Goal: Task Accomplishment & Management: Manage account settings

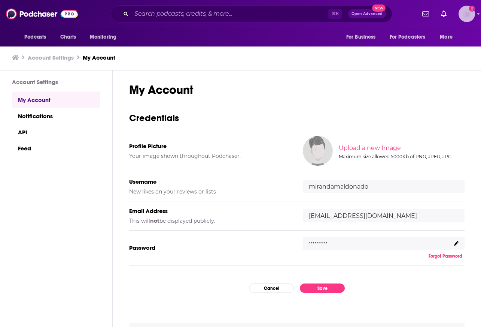
click at [462, 16] on img "Logged in as mirandamaldonado" at bounding box center [467, 14] width 16 height 16
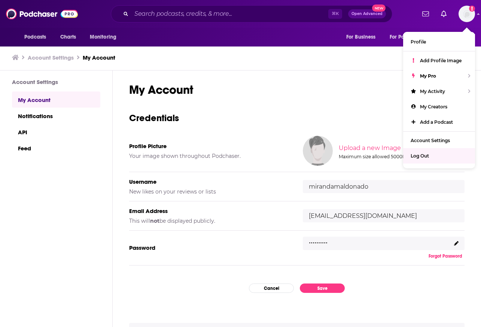
click at [337, 240] on div ".........." at bounding box center [384, 242] width 162 height 13
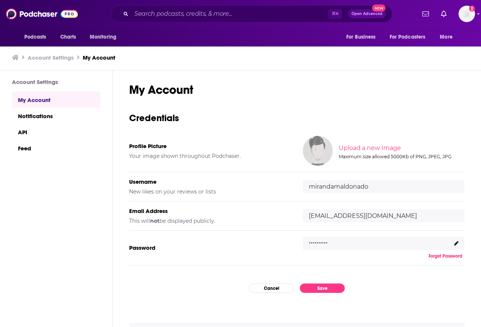
click at [457, 245] on span at bounding box center [457, 243] width 4 height 6
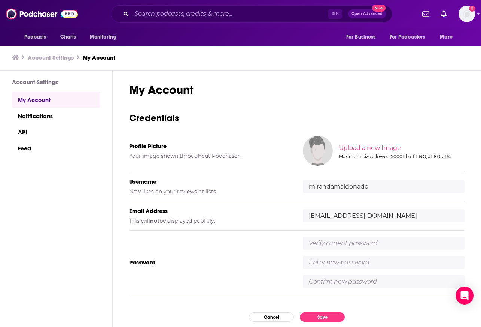
click at [330, 245] on input "text" at bounding box center [384, 242] width 162 height 13
type input "June262024!"
click at [321, 263] on input "text" at bounding box center [384, 262] width 162 height 13
type input "MethodsandMastery1!"
click at [338, 283] on input "text" at bounding box center [384, 281] width 162 height 13
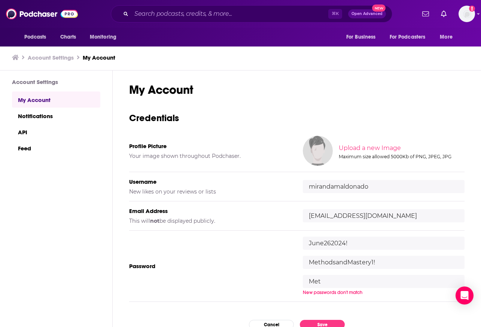
type input "MethodsandMastery1!"
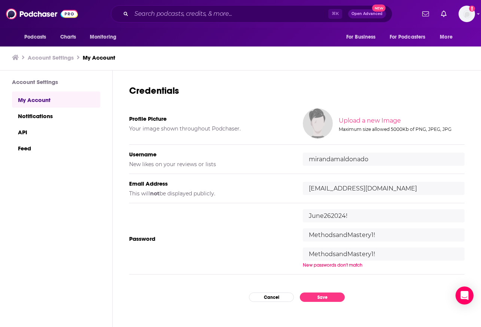
scroll to position [29, 0]
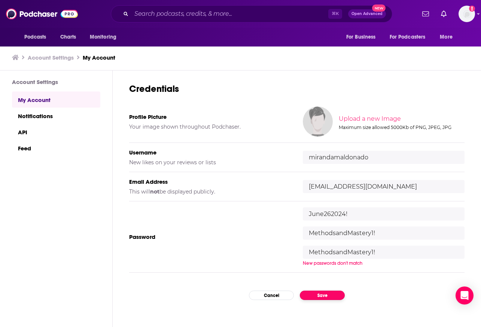
click at [325, 294] on div "My Account Credentials Profile Picture Your image shown throughout Podchaser. U…" at bounding box center [297, 181] width 336 height 256
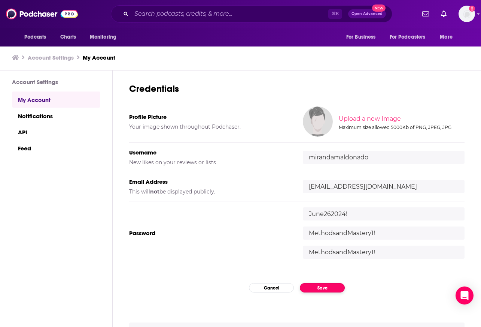
click at [320, 288] on button "Save" at bounding box center [322, 287] width 45 height 9
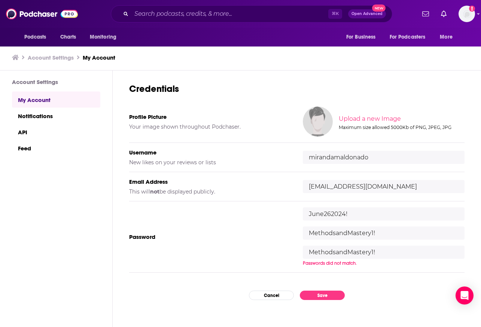
click at [366, 233] on input "MethodsandMastery1!" at bounding box center [384, 232] width 162 height 13
type input "methodsandmastery1!"
click at [319, 255] on input "MethodsandMastery1!" at bounding box center [384, 251] width 162 height 13
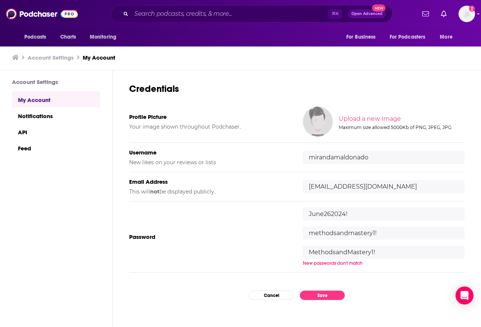
click at [319, 255] on input "MethodsandMastery1!" at bounding box center [384, 251] width 162 height 13
type input "methodsandmastery1!"
click at [264, 269] on div "My Account Credentials Profile Picture Your image shown throughout Podchaser. U…" at bounding box center [297, 181] width 336 height 256
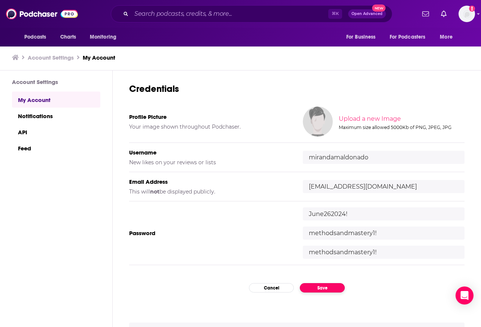
click at [321, 286] on button "Save" at bounding box center [322, 287] width 45 height 9
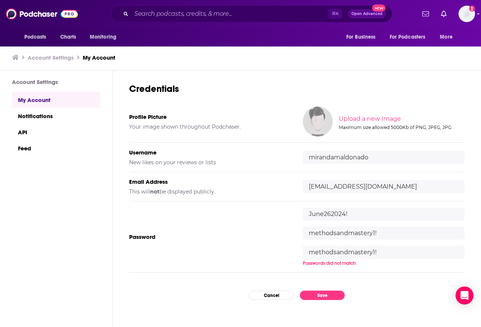
click at [334, 235] on input "methodsandmastery1!" at bounding box center [384, 232] width 162 height 13
click at [469, 15] on img "Logged in as mirandamaldonado" at bounding box center [467, 14] width 16 height 16
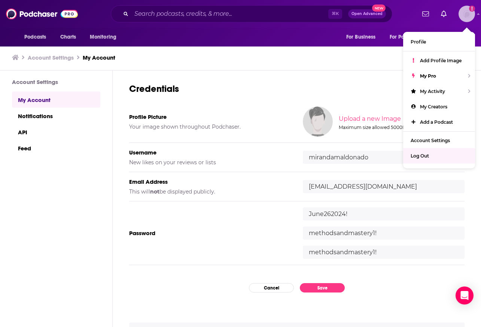
click at [432, 153] on div "Log Out" at bounding box center [440, 155] width 72 height 15
